Goal: Find specific fact: Find specific fact

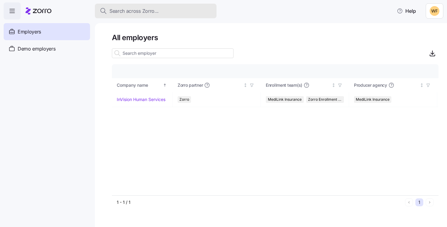
click at [124, 12] on span "Search across Zorro..." at bounding box center [133, 11] width 49 height 8
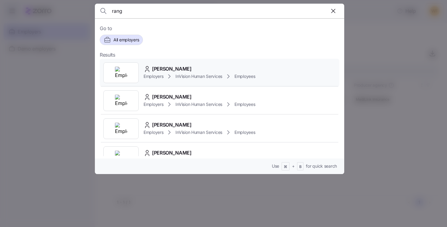
type input "rang"
click at [168, 70] on span "[PERSON_NAME]" at bounding box center [172, 69] width 40 height 8
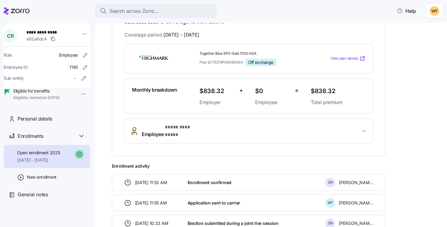
scroll to position [134, 0]
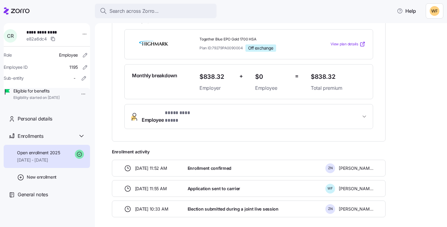
click at [239, 112] on span "Employee * ********* **** *" at bounding box center [251, 116] width 219 height 15
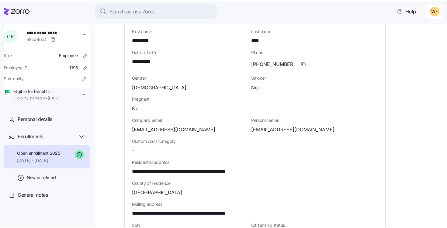
scroll to position [253, 0]
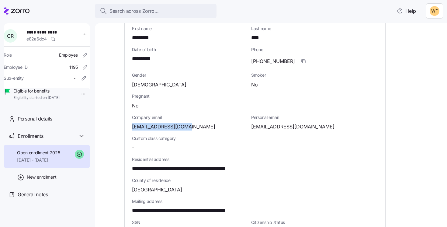
drag, startPoint x: 132, startPoint y: 121, endPoint x: 182, endPoint y: 123, distance: 49.9
click at [182, 123] on div "[EMAIL_ADDRESS][DOMAIN_NAME]" at bounding box center [189, 127] width 114 height 8
copy span "[EMAIL_ADDRESS][DOMAIN_NAME]"
click at [410, 122] on div "**********" at bounding box center [275, 124] width 327 height 565
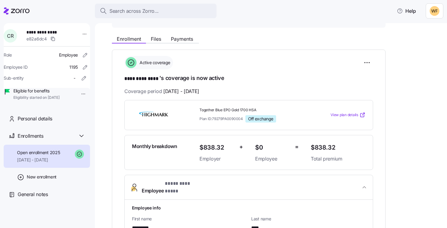
scroll to position [51, 0]
